Goal: Information Seeking & Learning: Check status

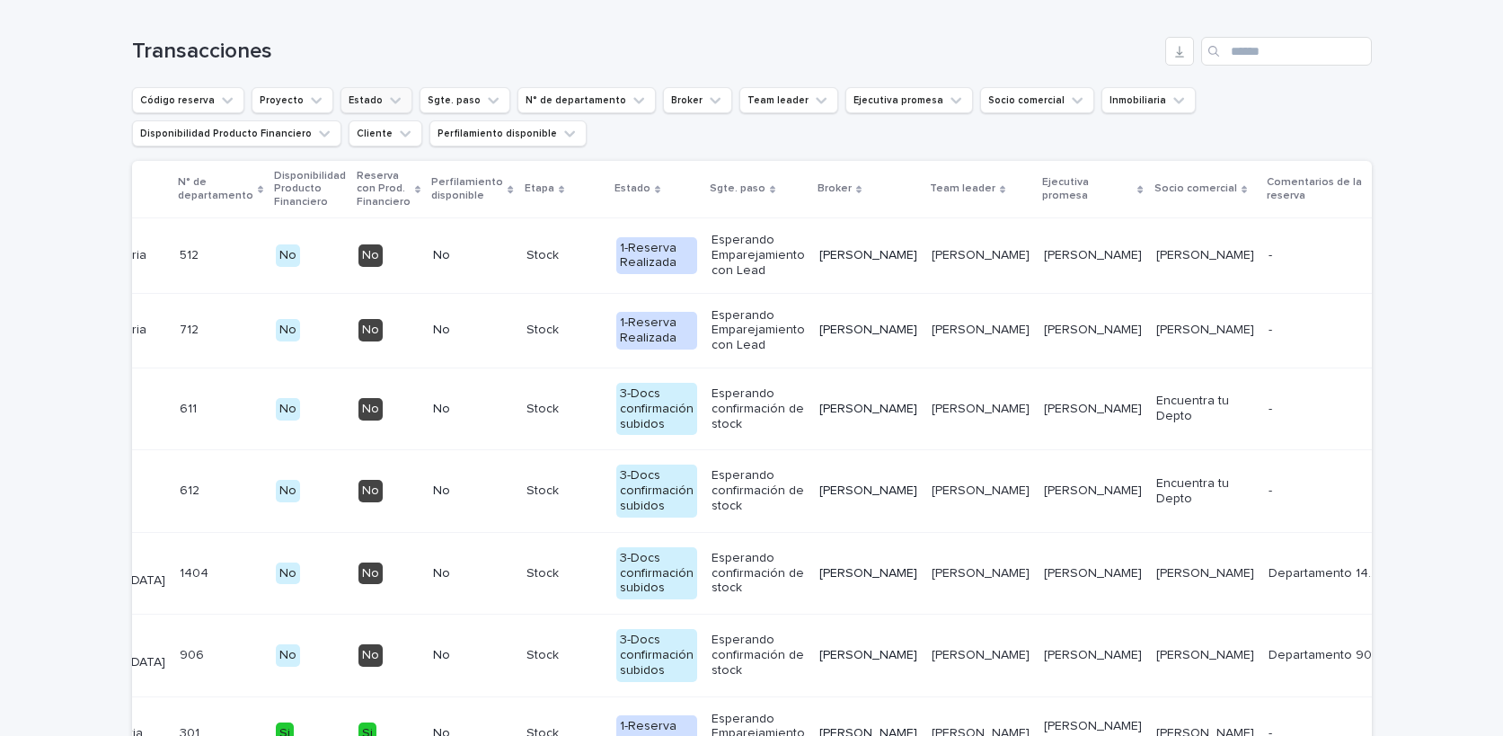
click at [362, 107] on button "Estado" at bounding box center [377, 100] width 72 height 26
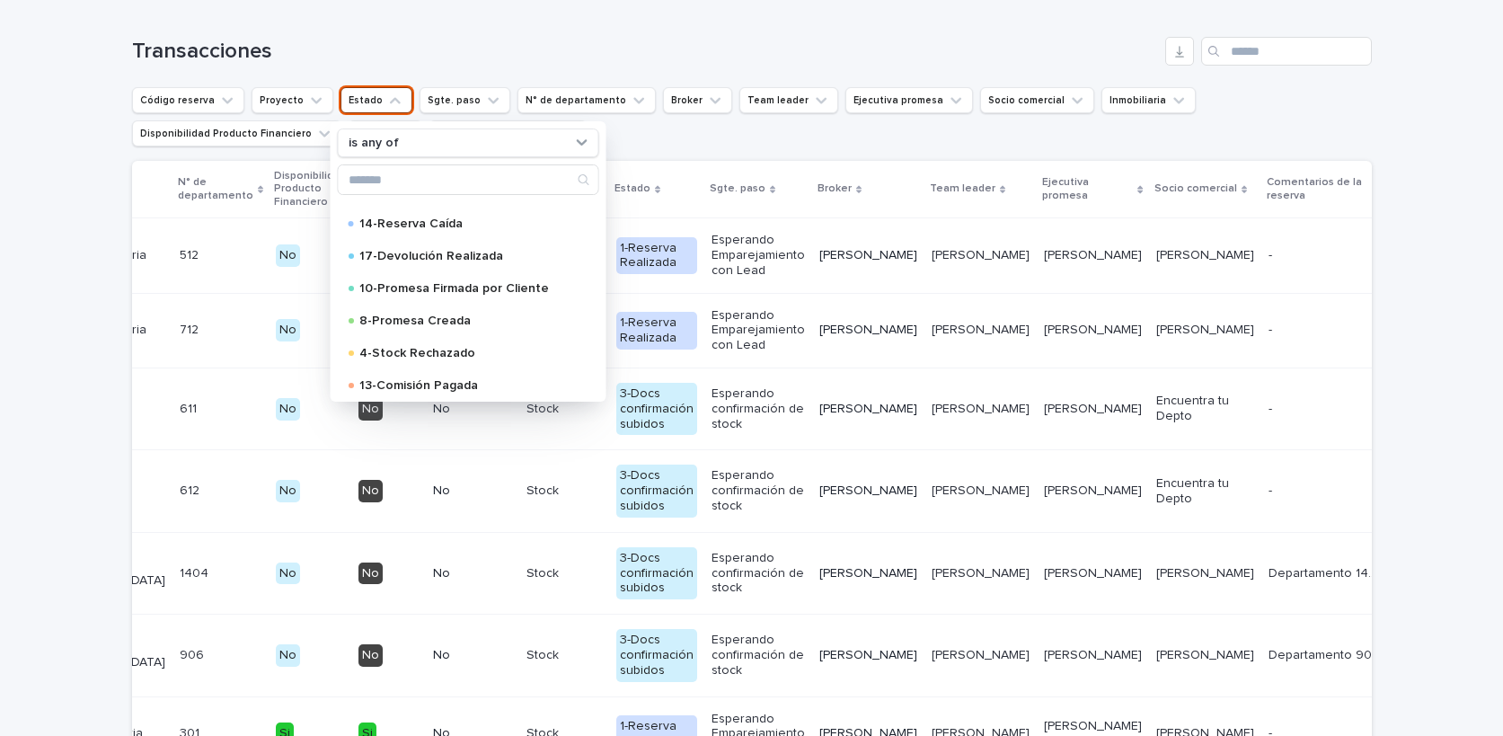
scroll to position [315, 0]
click at [447, 355] on p "4-Stock Rechazado" at bounding box center [463, 352] width 211 height 13
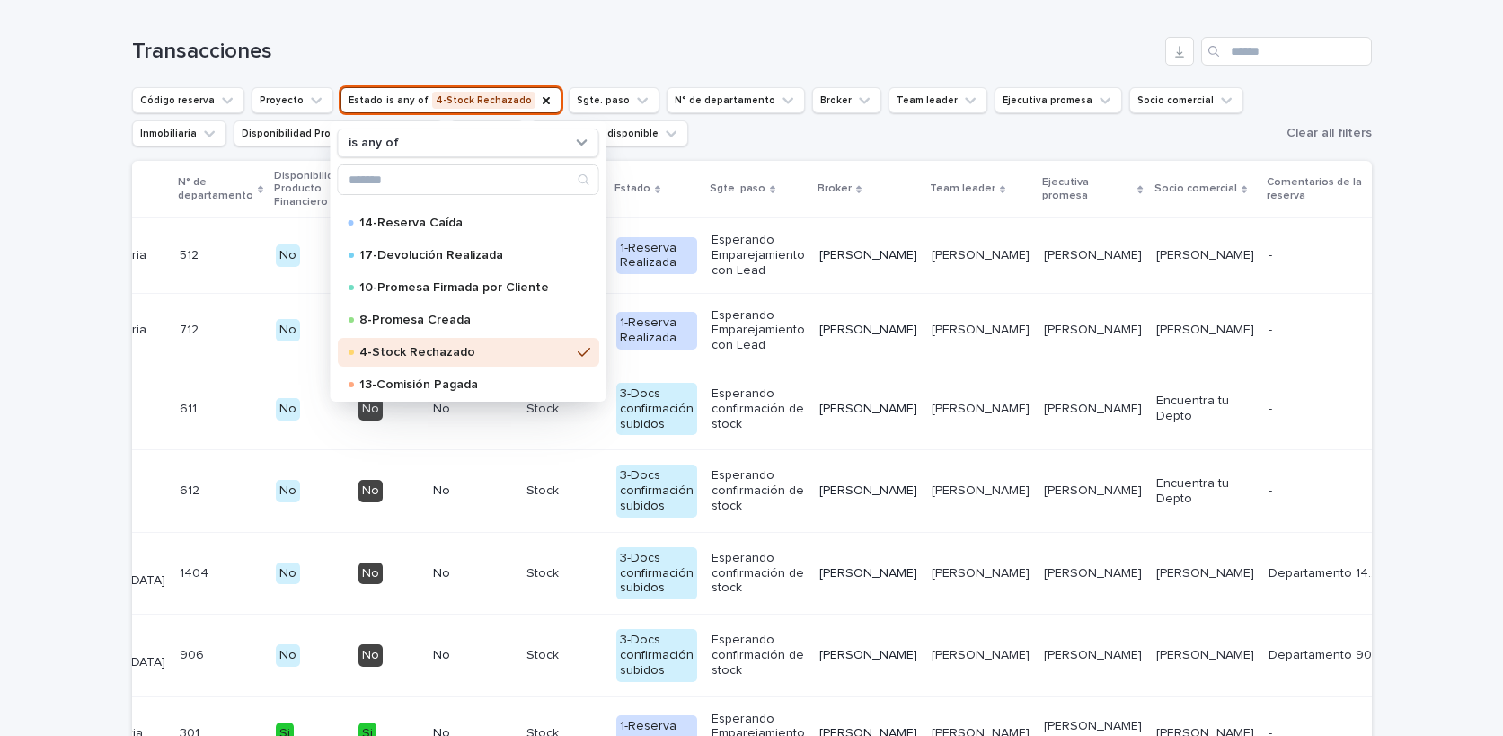
click at [760, 146] on ul "Código reserva Proyecto Estado is any of 4-Stock Rechazado is any of 1-Reserva …" at bounding box center [705, 117] width 1154 height 66
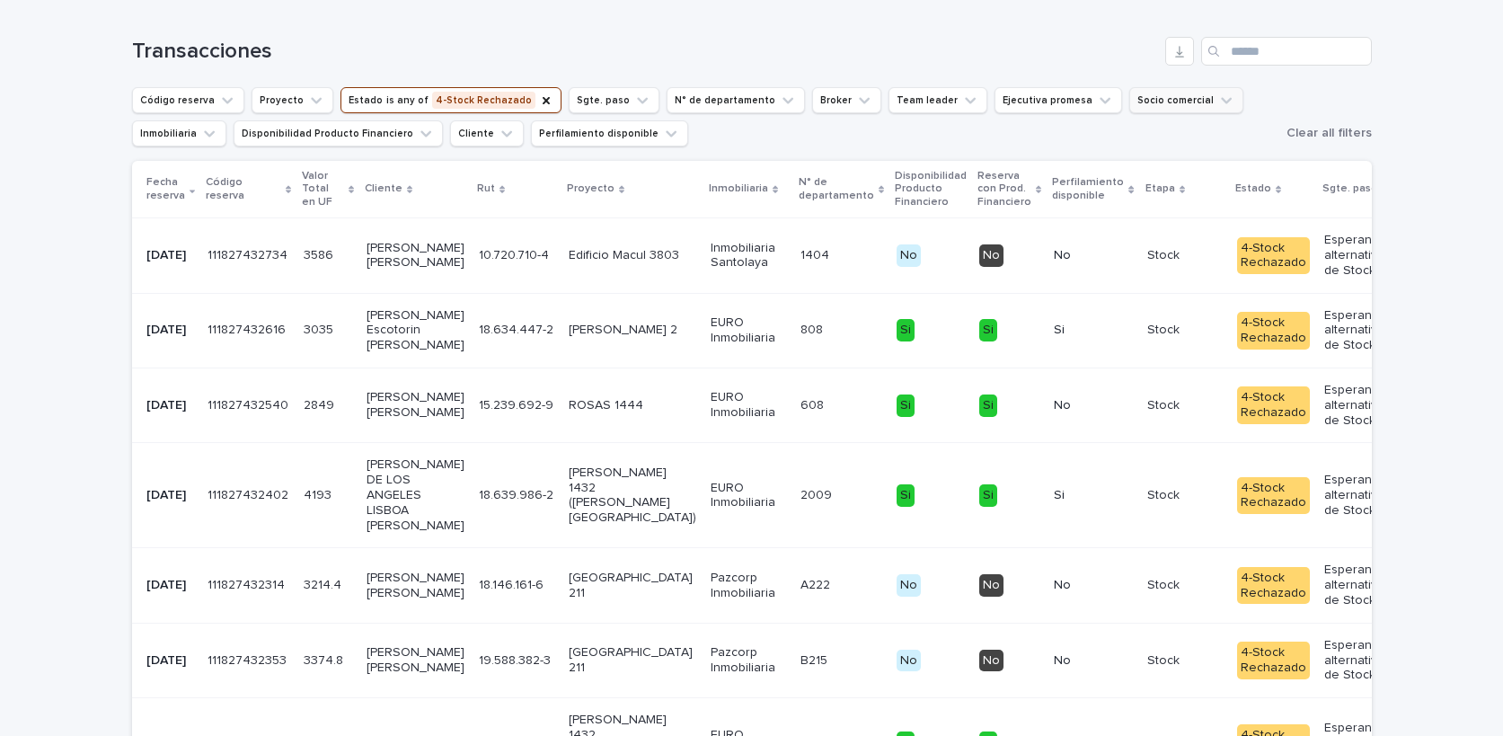
click at [1217, 105] on icon "Socio comercial" at bounding box center [1226, 101] width 18 height 18
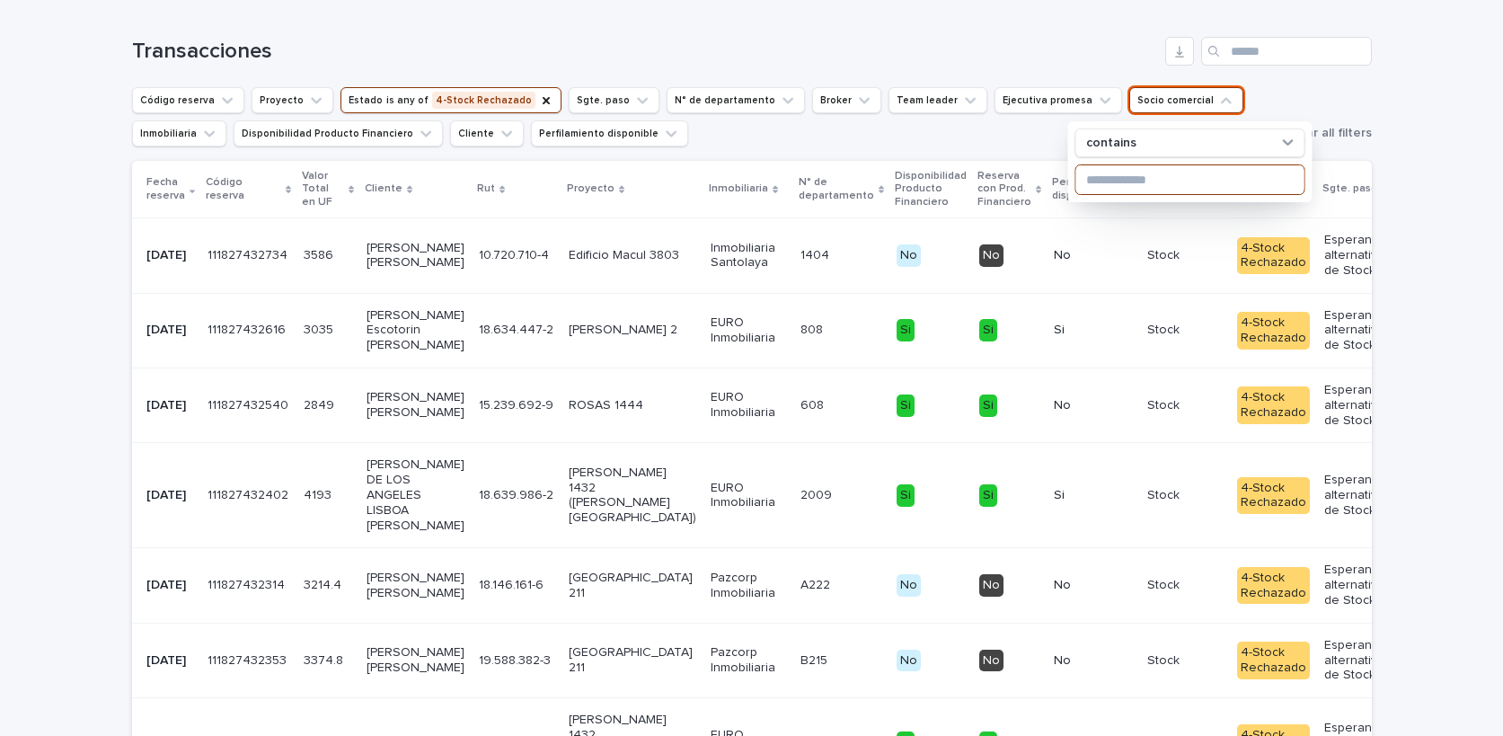
click at [1119, 181] on input at bounding box center [1189, 179] width 228 height 29
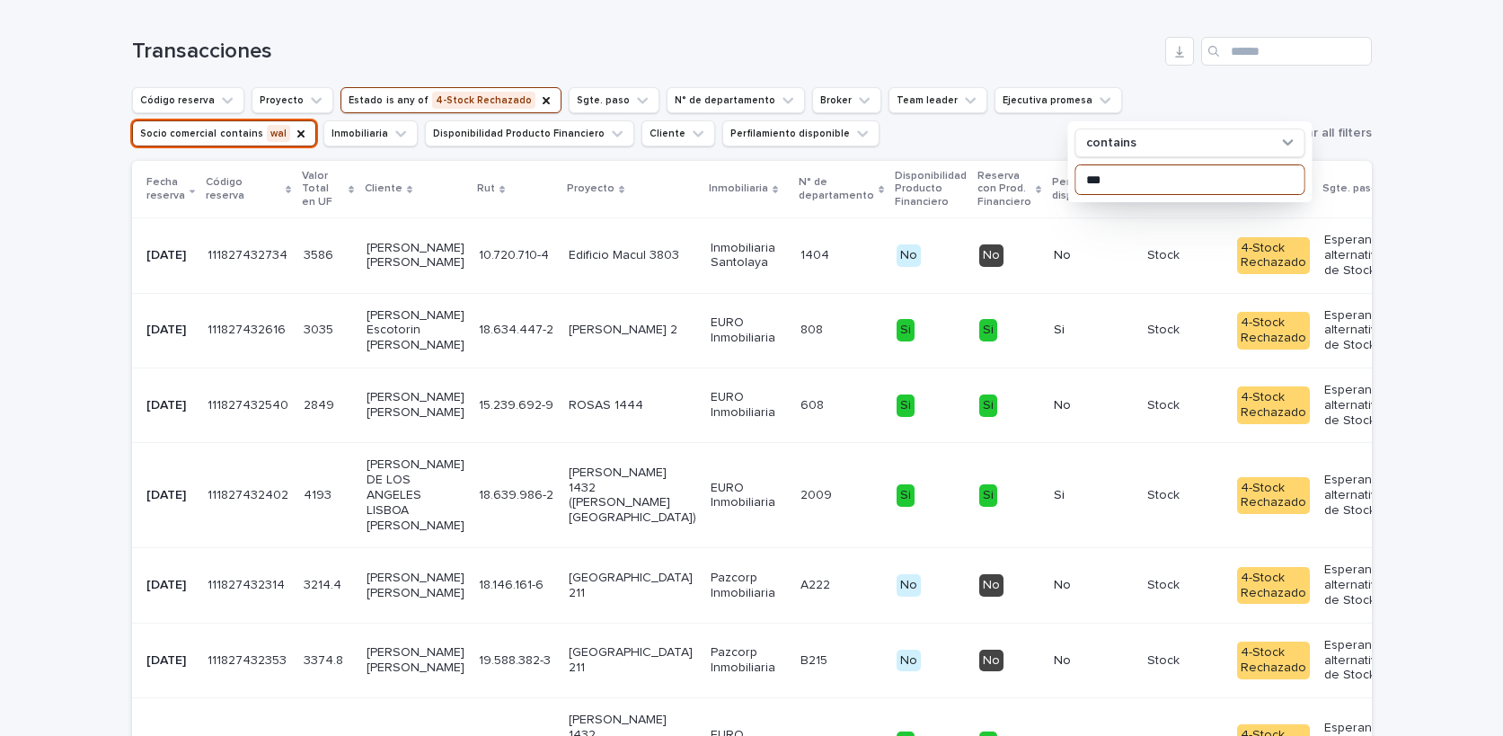
type input "***"
click at [1036, 40] on h1 "Transacciones" at bounding box center [645, 52] width 1026 height 26
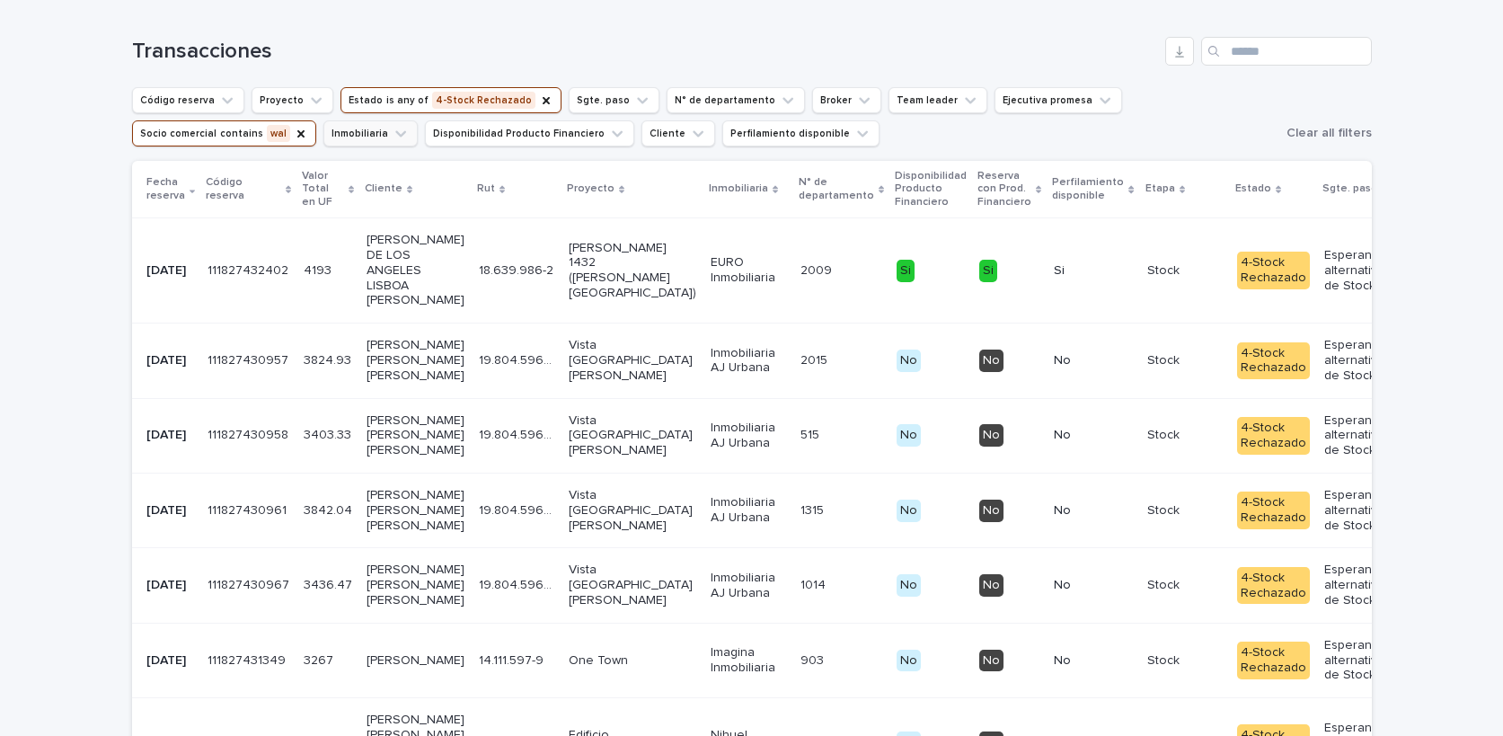
click at [392, 136] on icon "Inmobiliaria" at bounding box center [401, 134] width 18 height 18
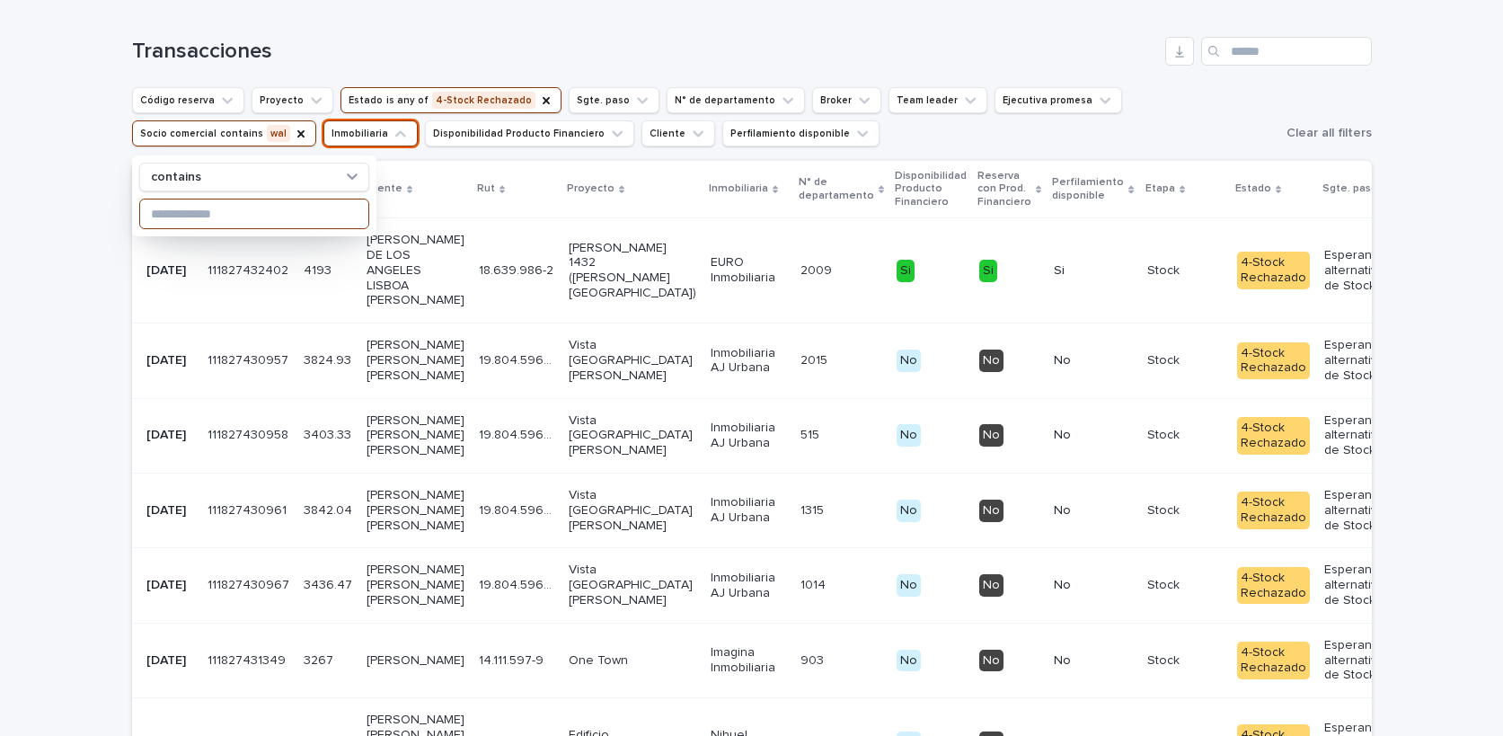
click at [248, 217] on input at bounding box center [254, 213] width 228 height 29
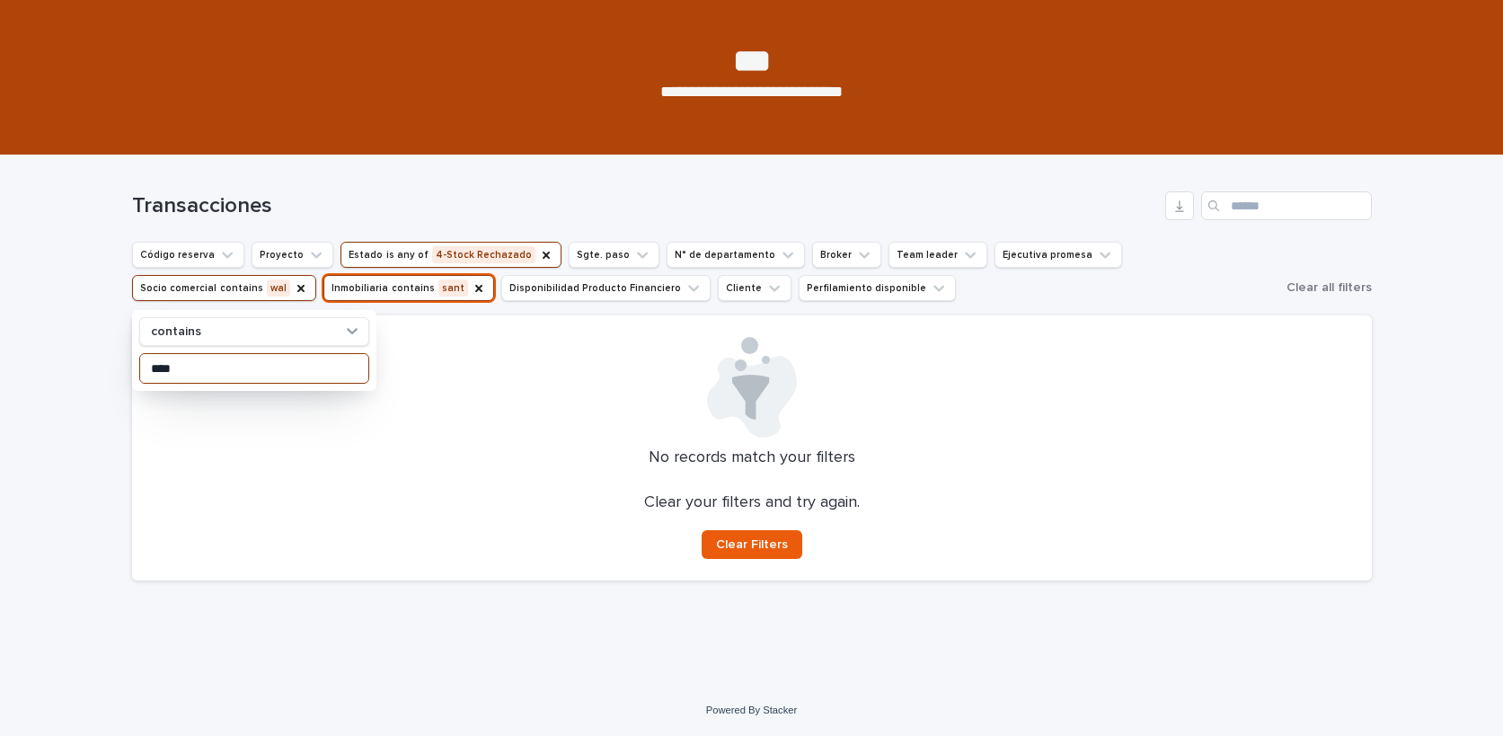
drag, startPoint x: 197, startPoint y: 361, endPoint x: 27, endPoint y: 366, distance: 169.9
click at [27, 366] on div "Loading... Saving… Loading... Saving… Transacciones Código reserva Proyecto Est…" at bounding box center [751, 419] width 1503 height 529
drag, startPoint x: 193, startPoint y: 367, endPoint x: 118, endPoint y: 367, distance: 75.5
click at [118, 367] on div "Loading... Saving… Loading... Saving… Transacciones Código reserva Proyecto Est…" at bounding box center [751, 419] width 1503 height 529
type input "*"
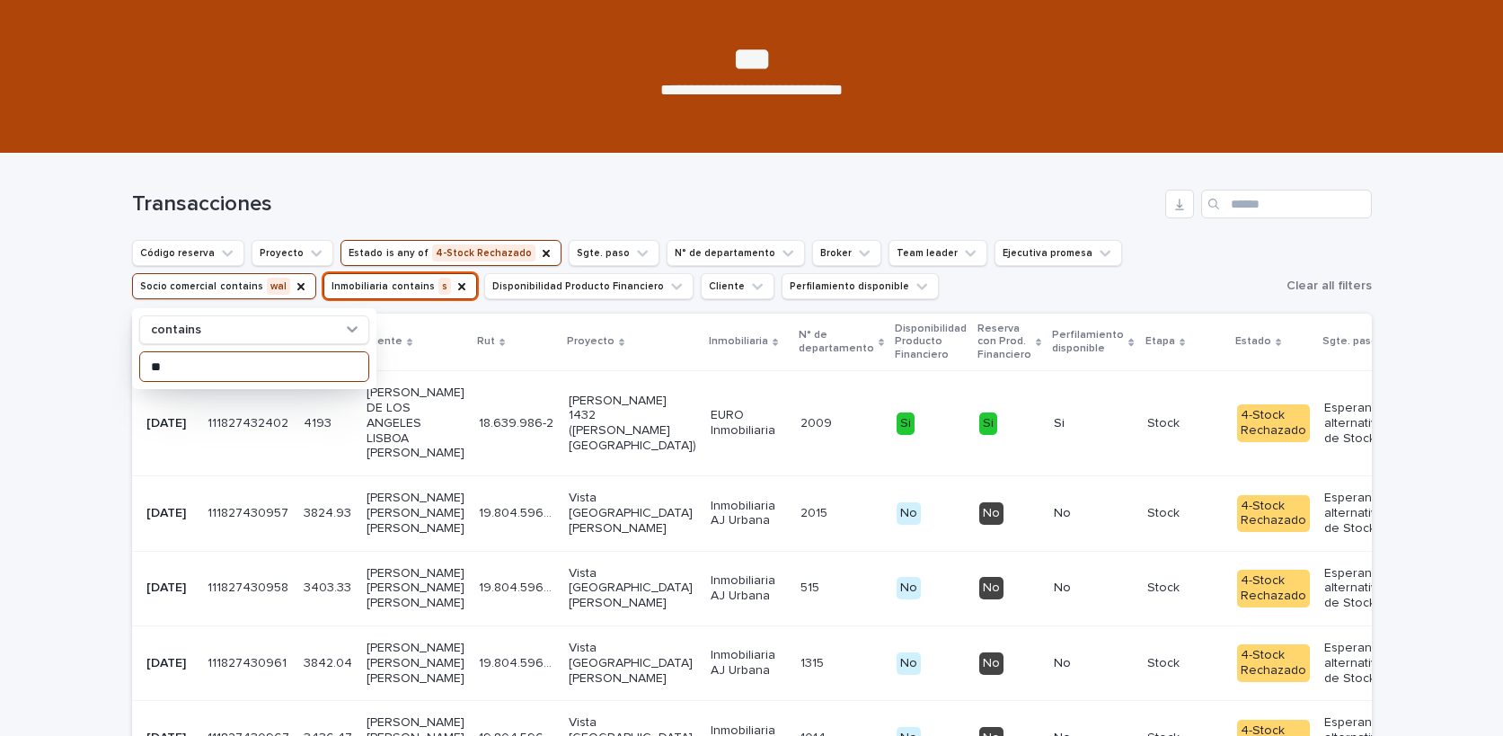
scroll to position [279, 0]
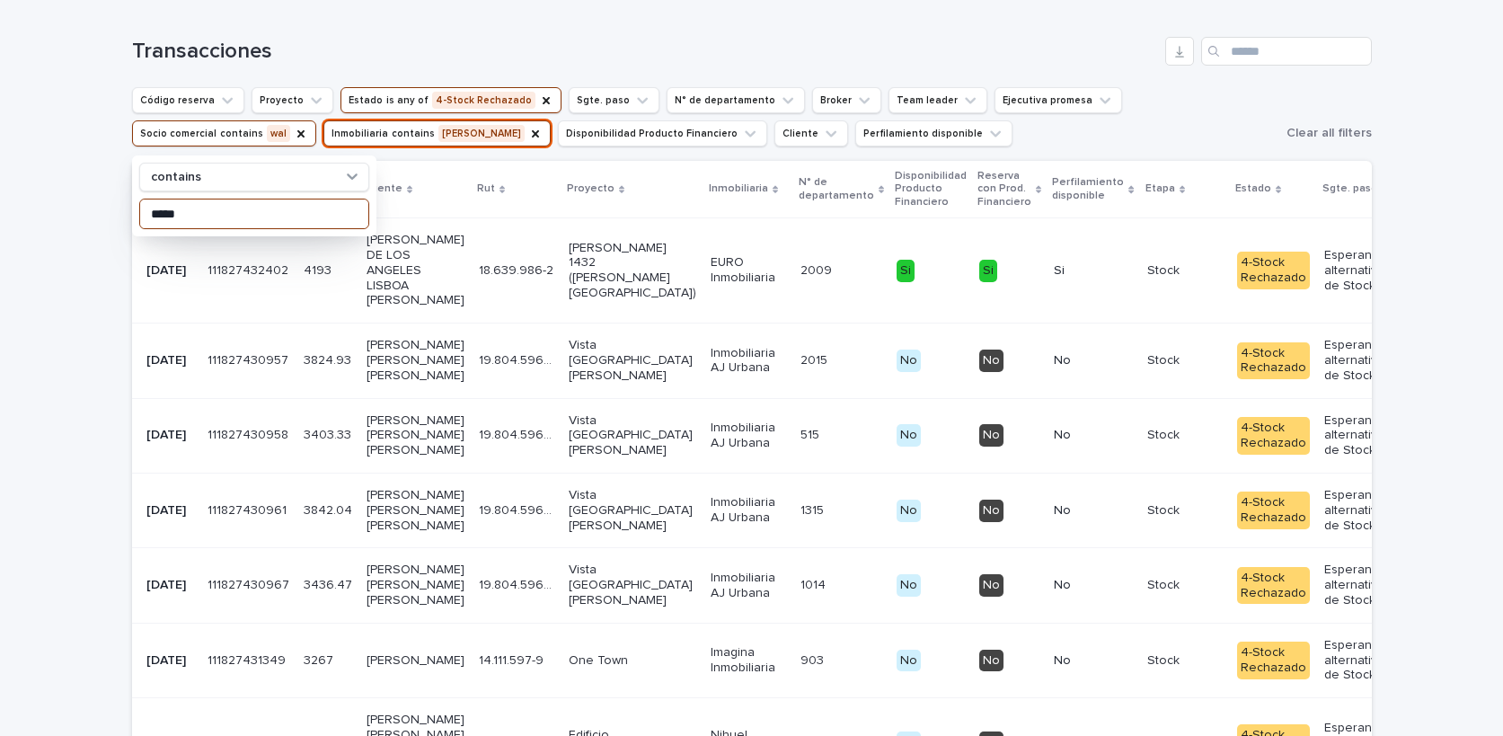
scroll to position [144, 0]
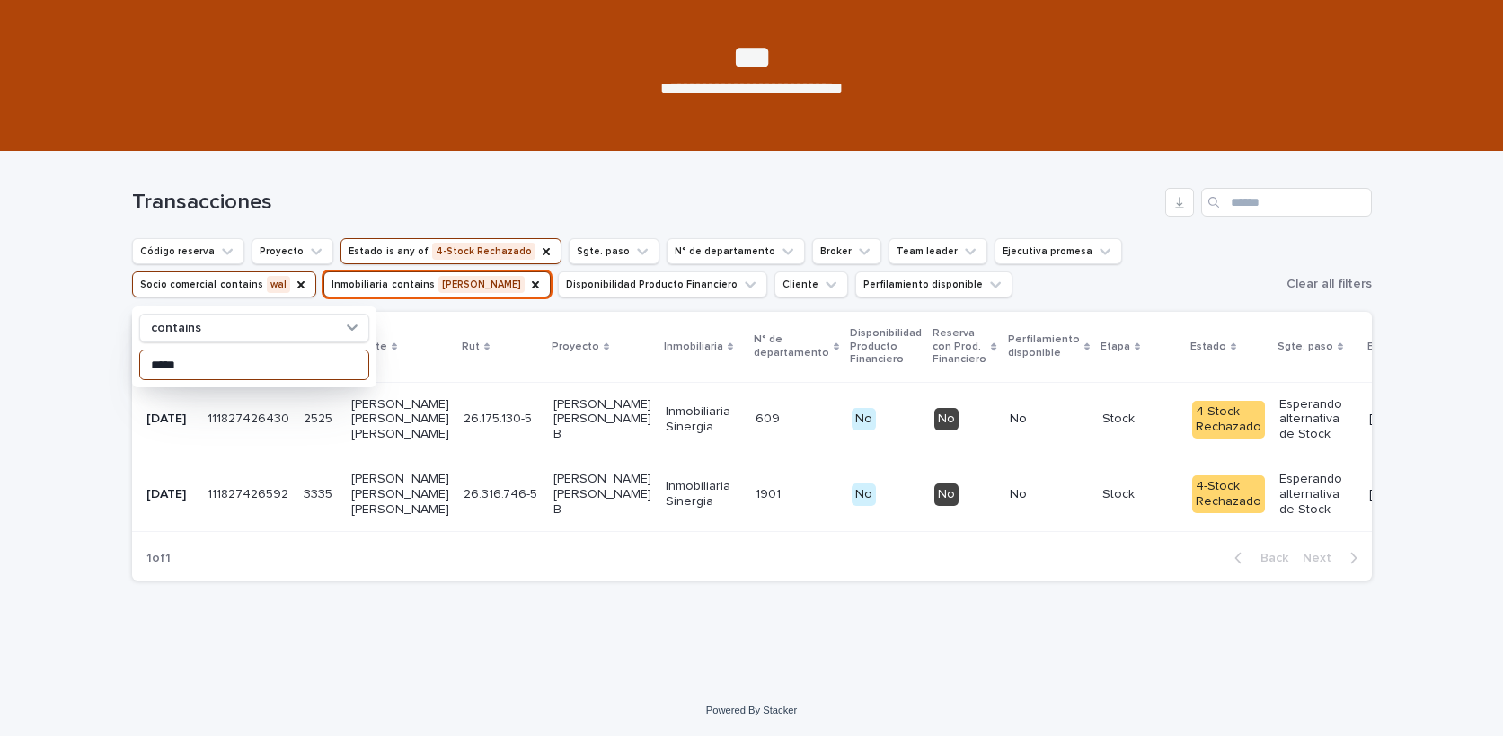
type input "*****"
click at [75, 406] on div "Loading... Saving… Loading... Saving… Transacciones Código reserva Proyecto Est…" at bounding box center [751, 418] width 1503 height 533
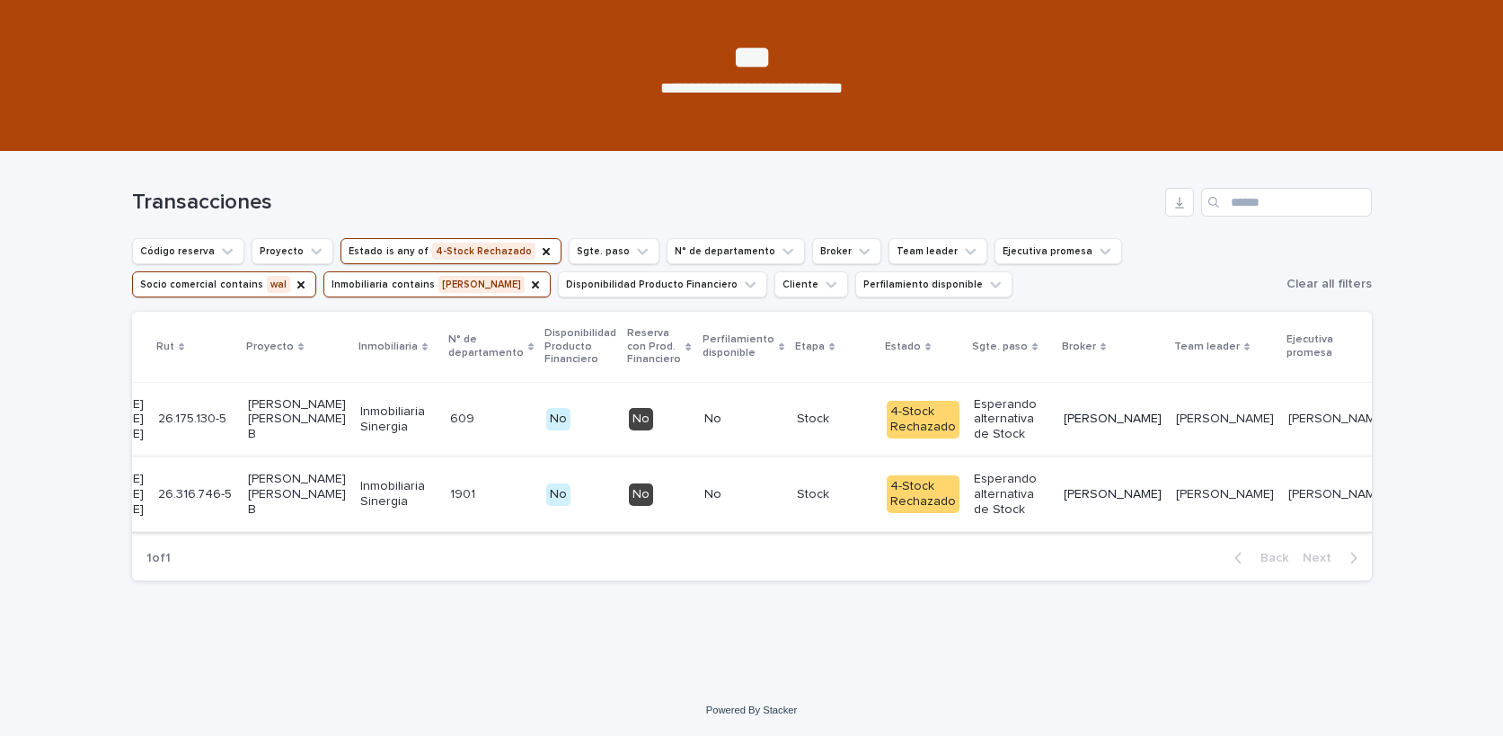
scroll to position [0, 0]
